Goal: Information Seeking & Learning: Learn about a topic

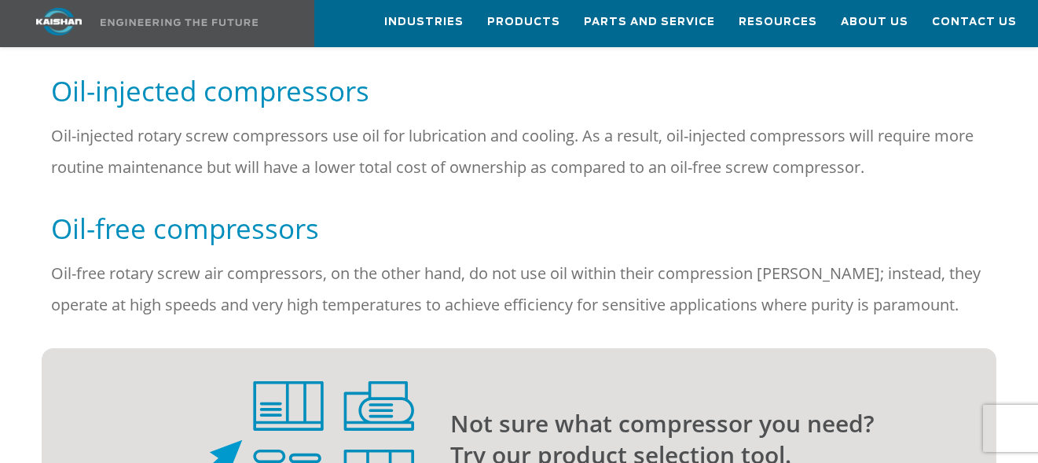
scroll to position [1729, 0]
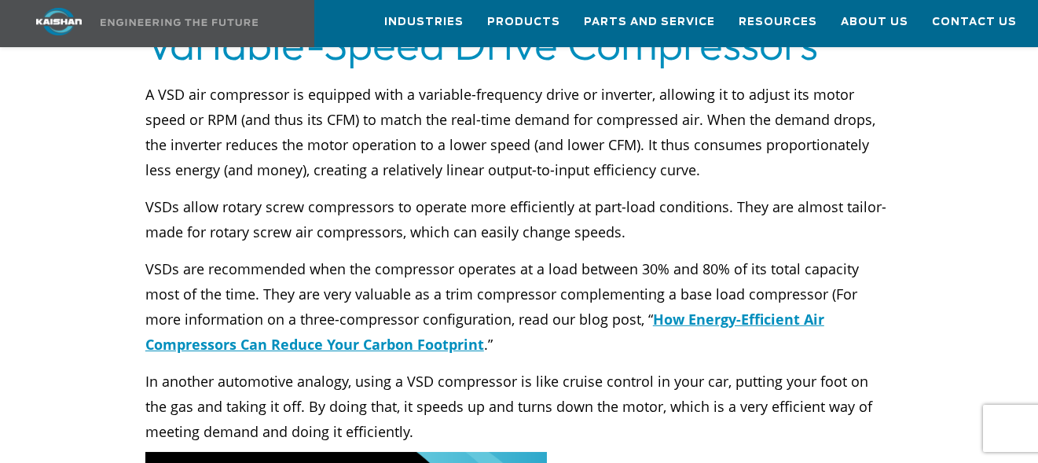
scroll to position [3223, 0]
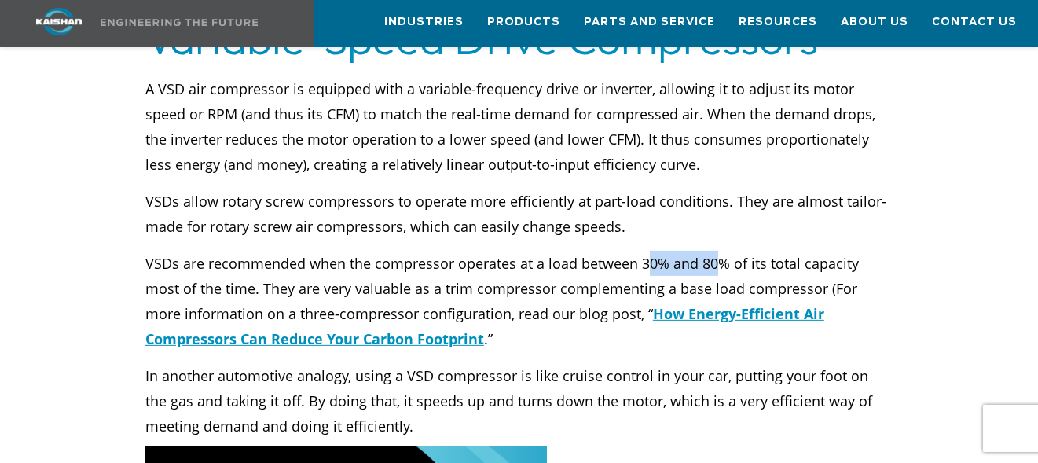
drag, startPoint x: 704, startPoint y: 230, endPoint x: 717, endPoint y: 229, distance: 12.6
click at [717, 251] on p "VSDs are recommended when the compressor operates at a load between 30% and 80%…" at bounding box center [519, 301] width 748 height 101
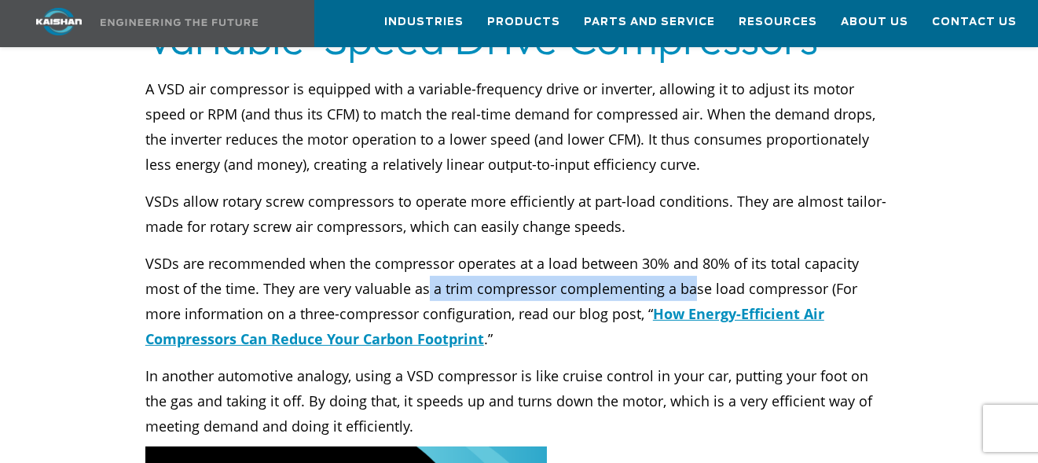
drag, startPoint x: 390, startPoint y: 266, endPoint x: 650, endPoint y: 271, distance: 260.3
click at [650, 271] on p "VSDs are recommended when the compressor operates at a load between 30% and 80%…" at bounding box center [519, 301] width 748 height 101
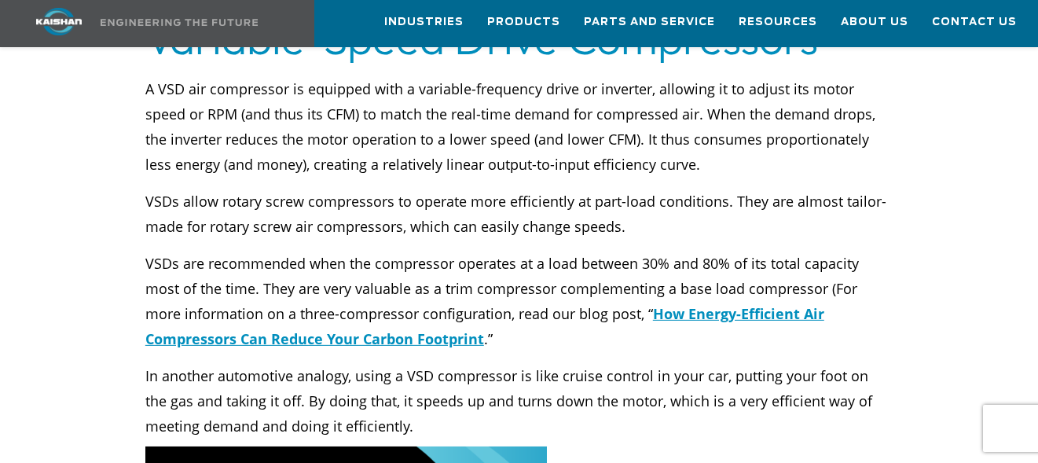
click at [713, 268] on p "VSDs are recommended when the compressor operates at a load between 30% and 80%…" at bounding box center [519, 301] width 748 height 101
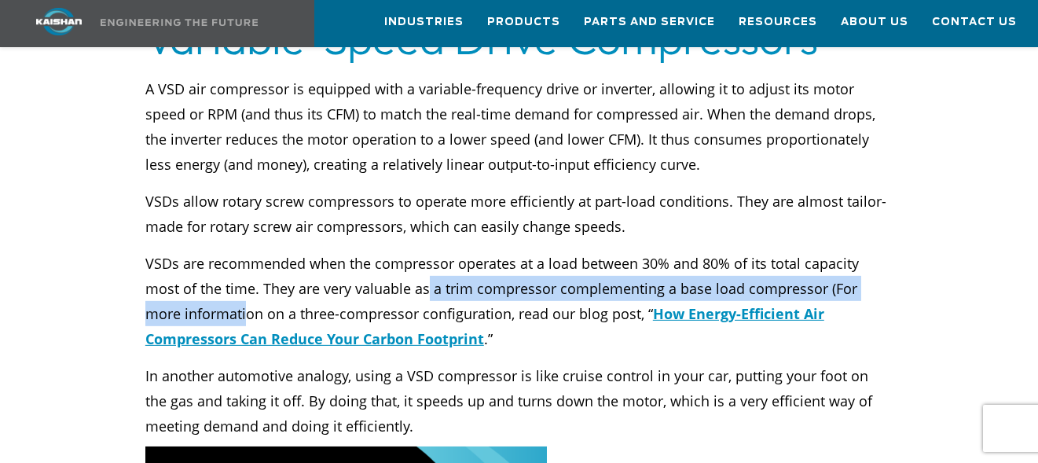
drag, startPoint x: 239, startPoint y: 277, endPoint x: 390, endPoint y: 272, distance: 151.0
click at [390, 272] on p "VSDs are recommended when the compressor operates at a load between 30% and 80%…" at bounding box center [519, 301] width 748 height 101
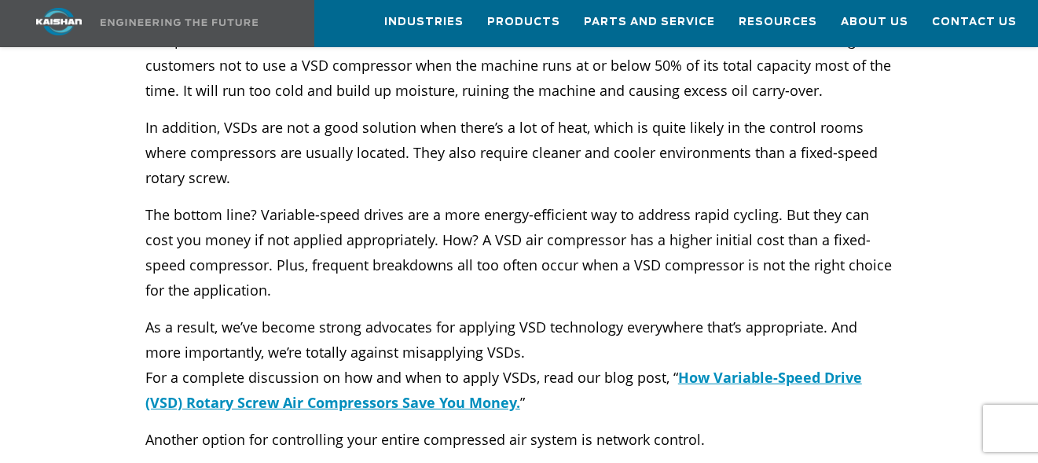
scroll to position [3773, 0]
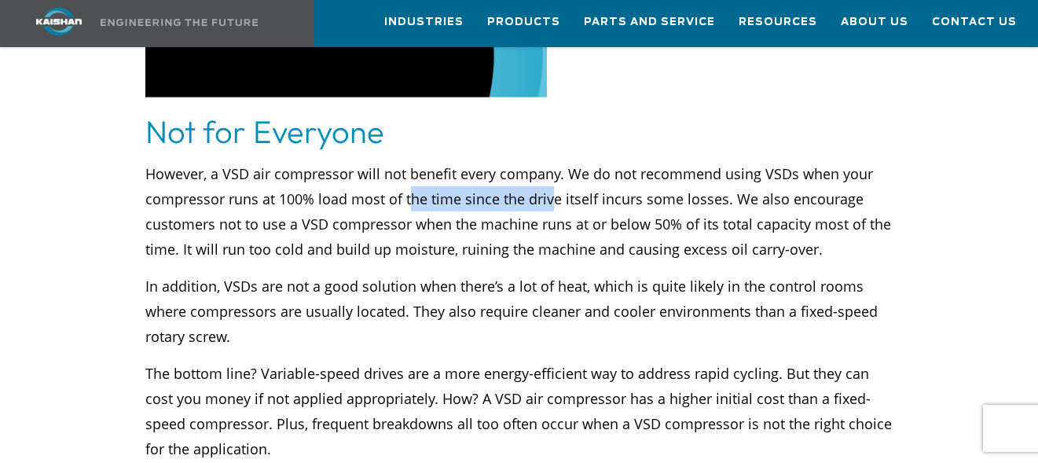
drag, startPoint x: 446, startPoint y: 183, endPoint x: 551, endPoint y: 174, distance: 105.8
click at [551, 174] on p "However, a VSD air compressor will not benefit every company. We do not recomme…" at bounding box center [519, 211] width 748 height 101
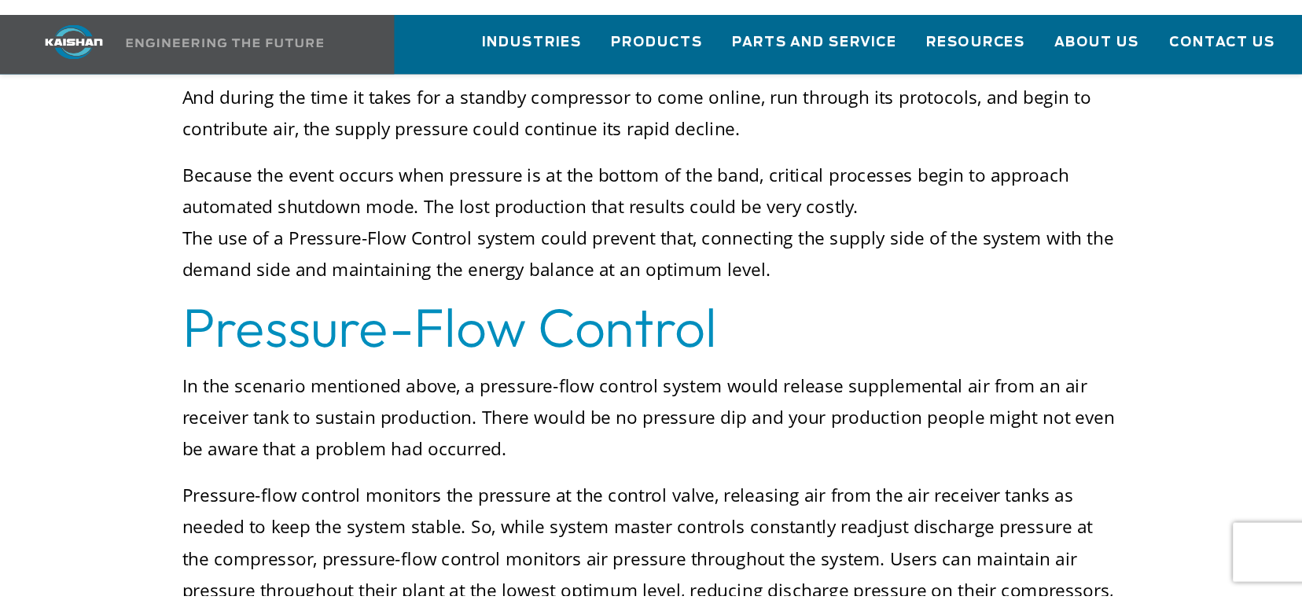
scroll to position [4874, 0]
